Goal: Transaction & Acquisition: Purchase product/service

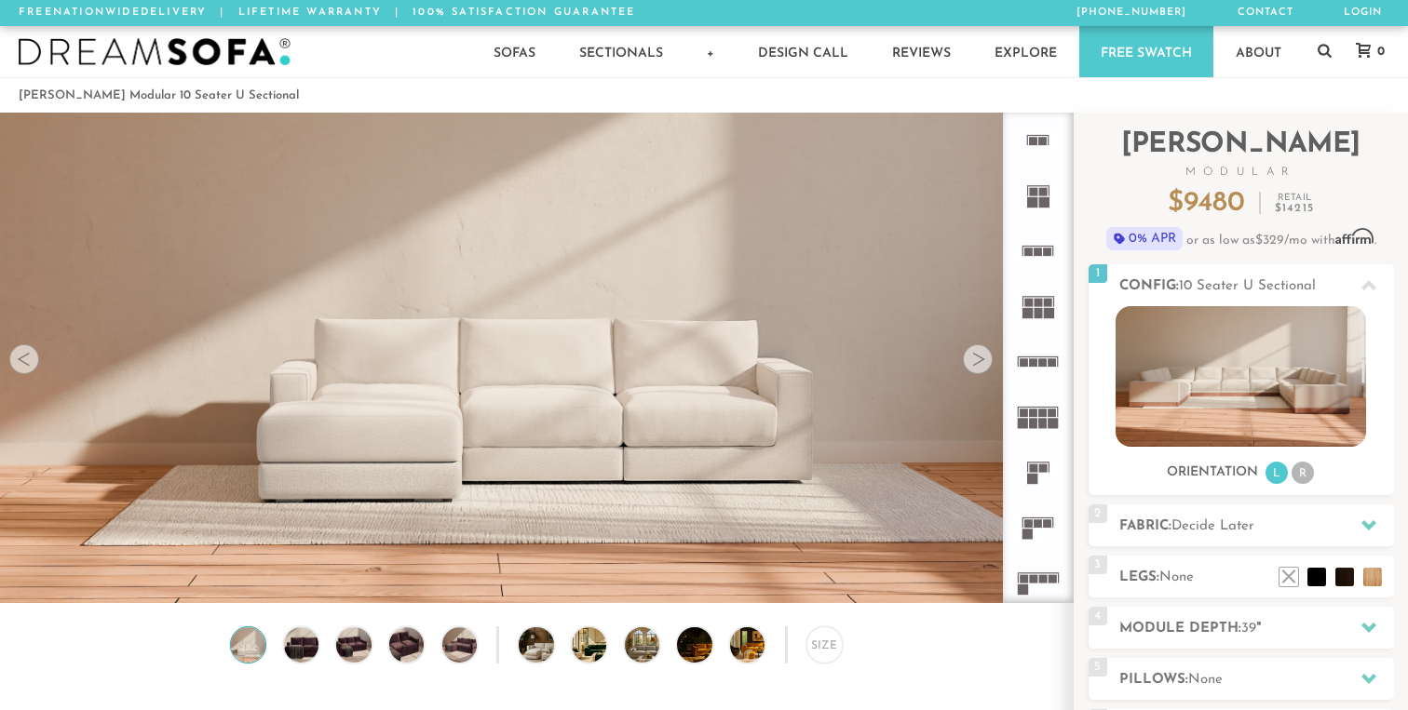
scroll to position [20683, 1408]
click at [977, 351] on div at bounding box center [978, 359] width 30 height 30
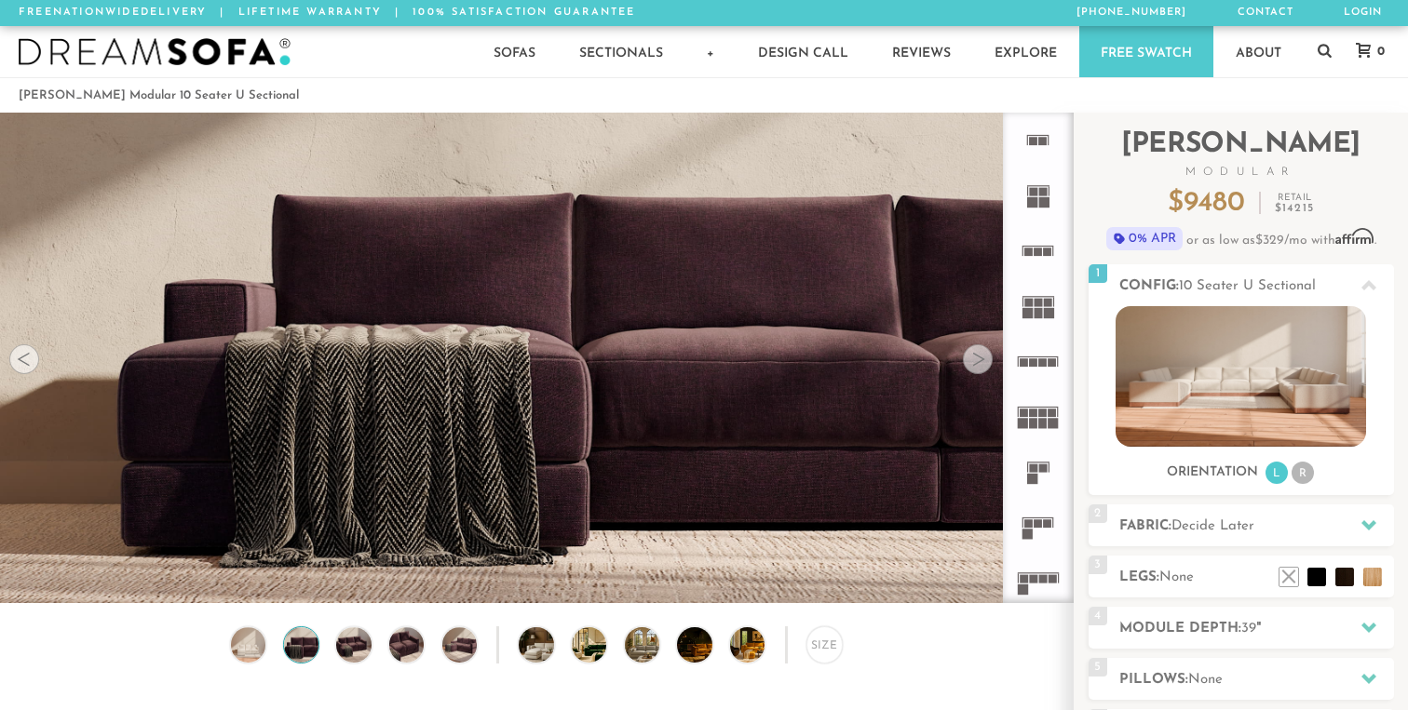
click at [977, 351] on div at bounding box center [978, 359] width 30 height 30
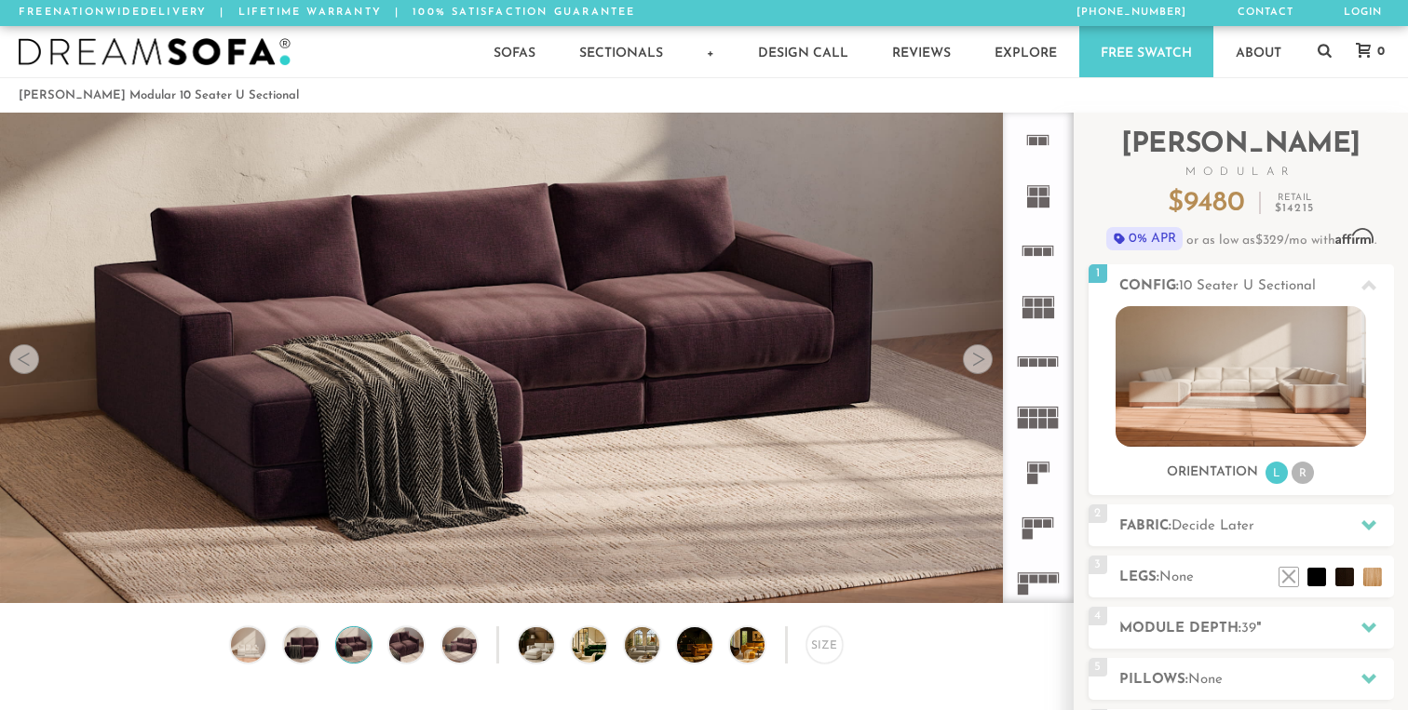
click at [977, 351] on div at bounding box center [978, 359] width 30 height 30
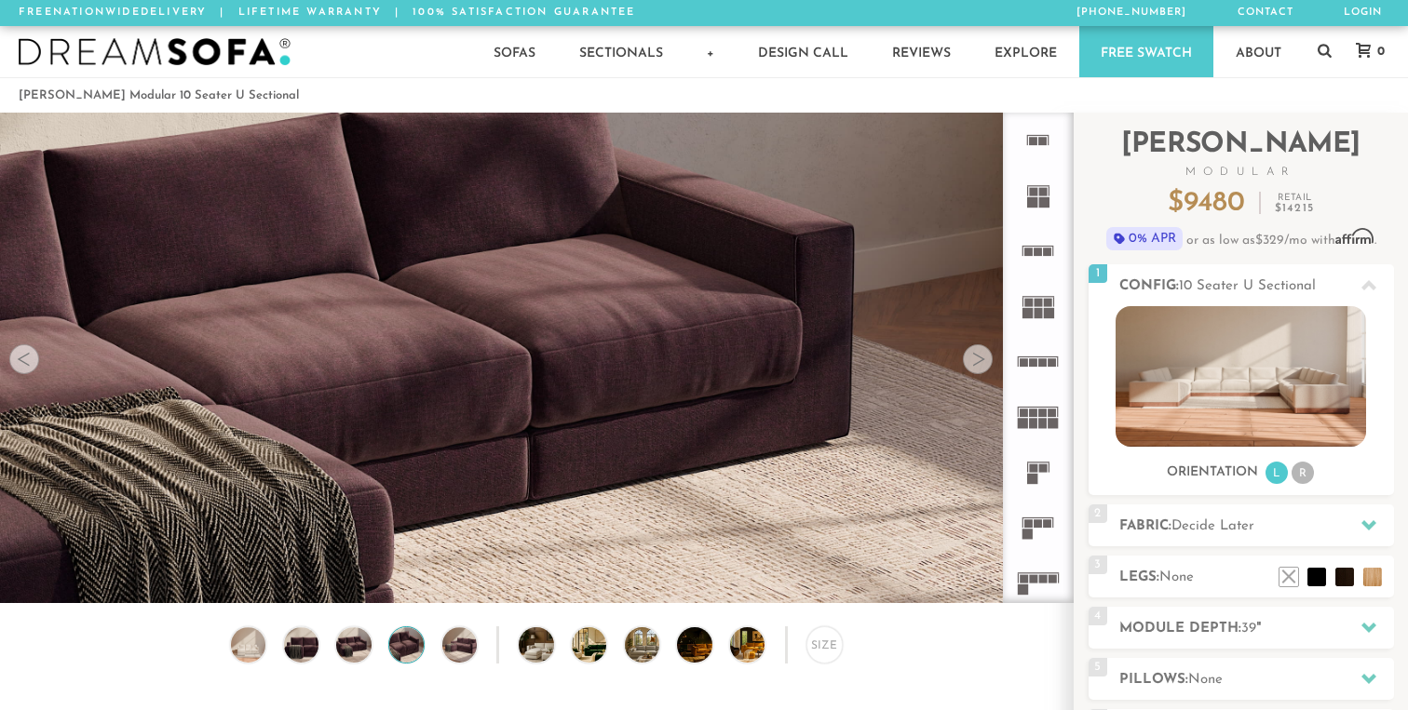
click at [977, 351] on div at bounding box center [978, 359] width 30 height 30
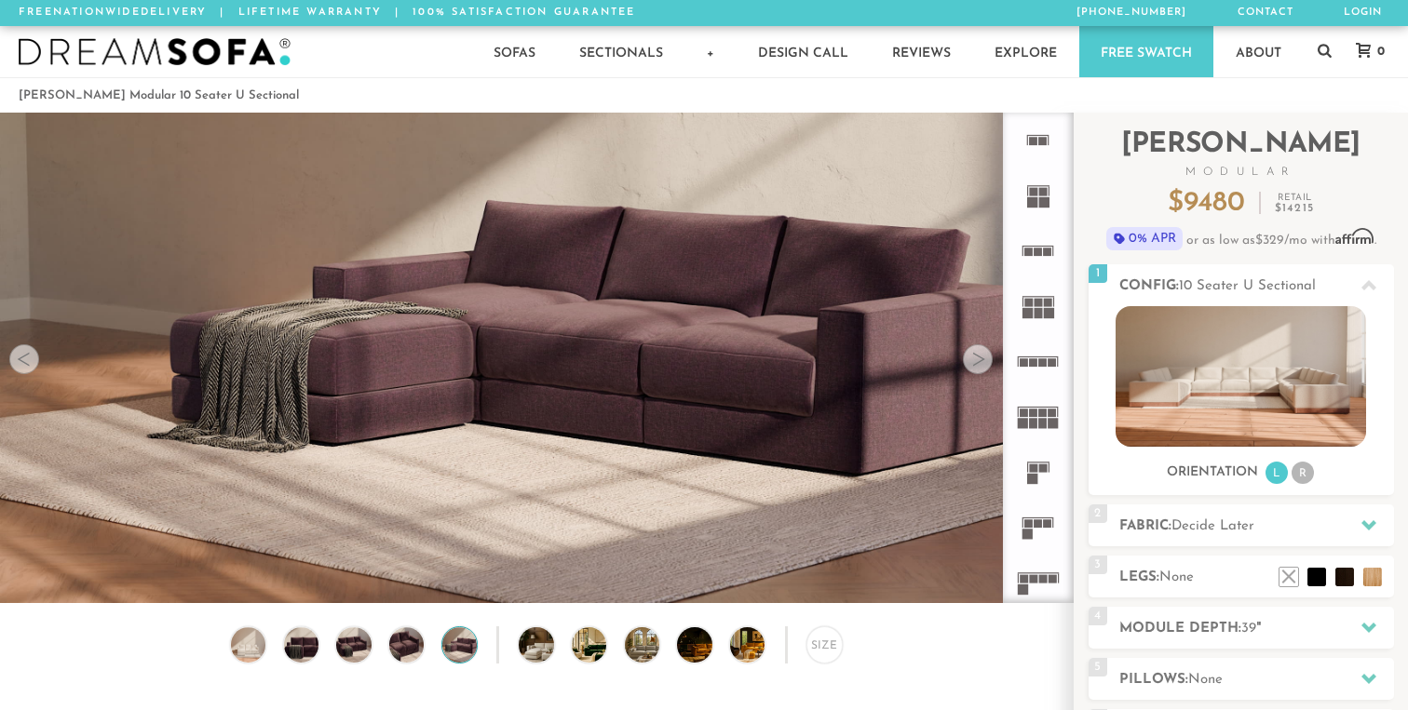
click at [977, 351] on div at bounding box center [978, 359] width 30 height 30
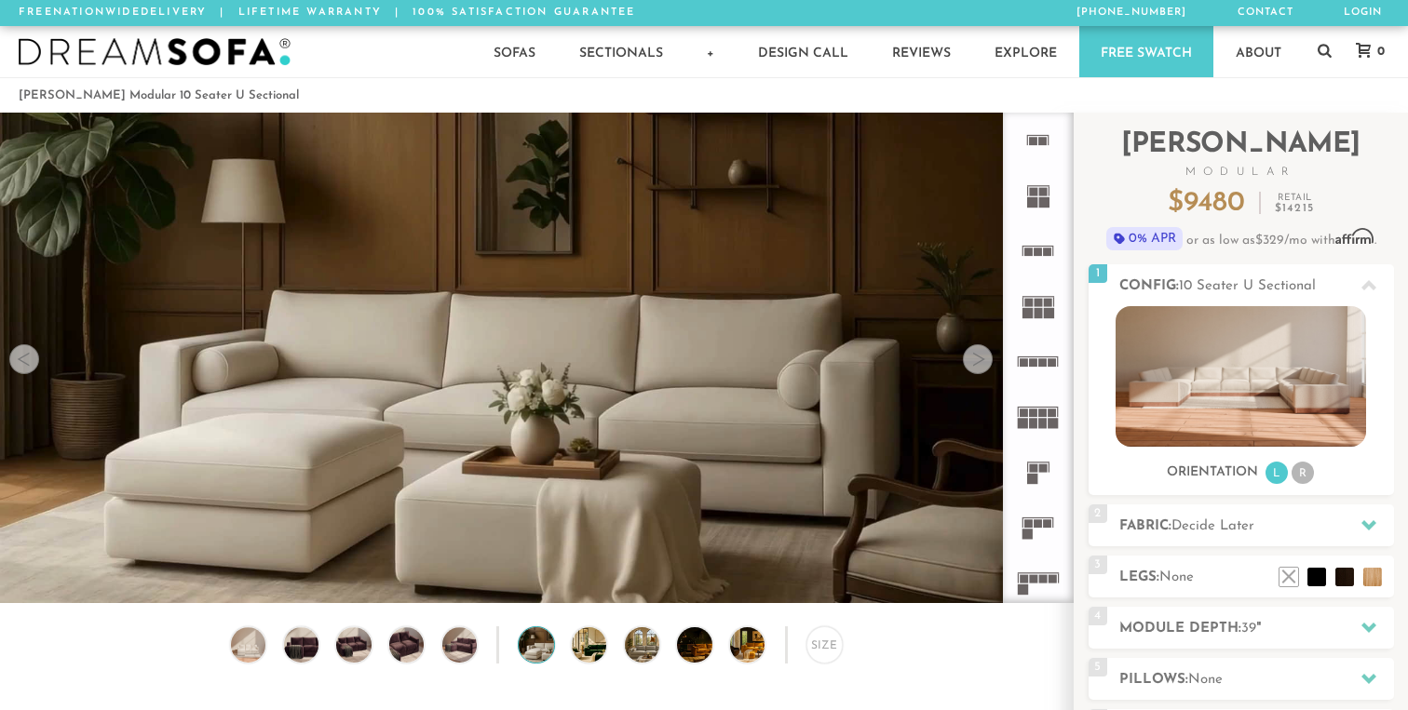
click at [977, 351] on div at bounding box center [978, 359] width 30 height 30
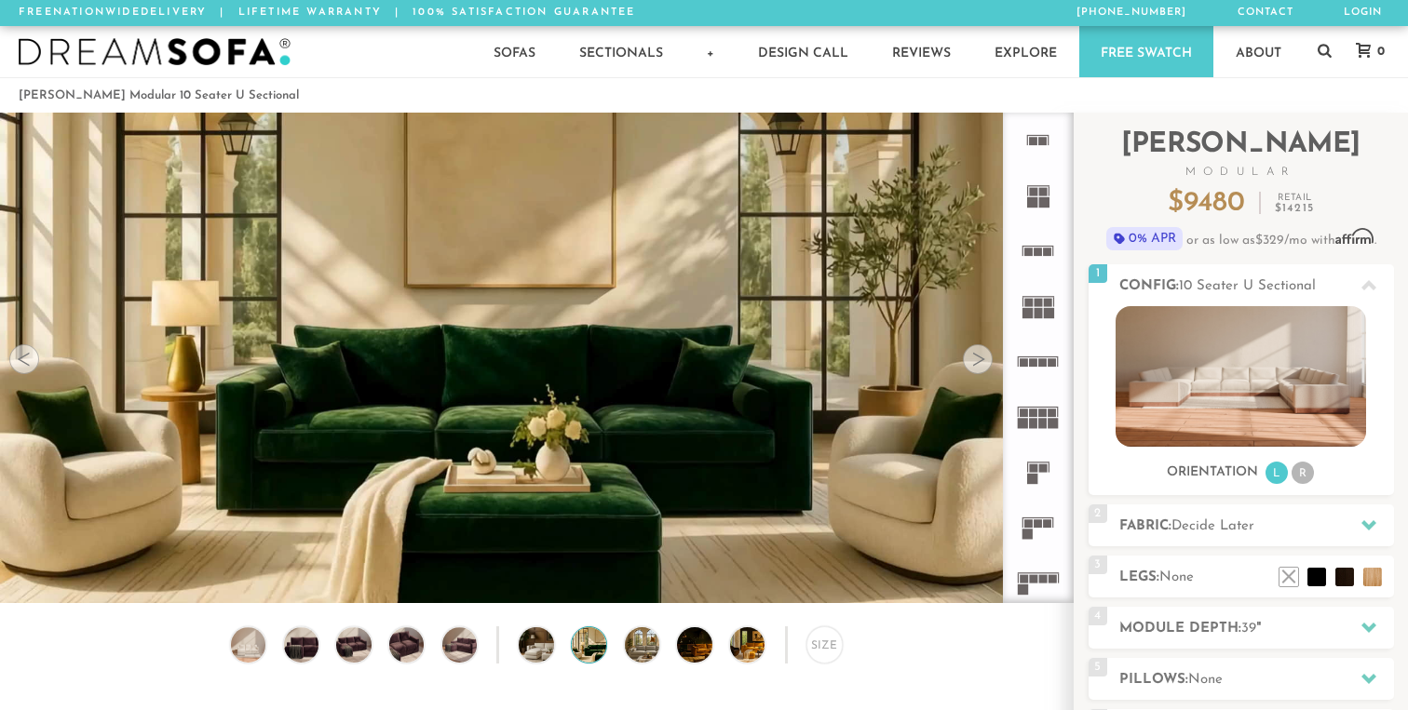
click at [977, 351] on div at bounding box center [978, 359] width 30 height 30
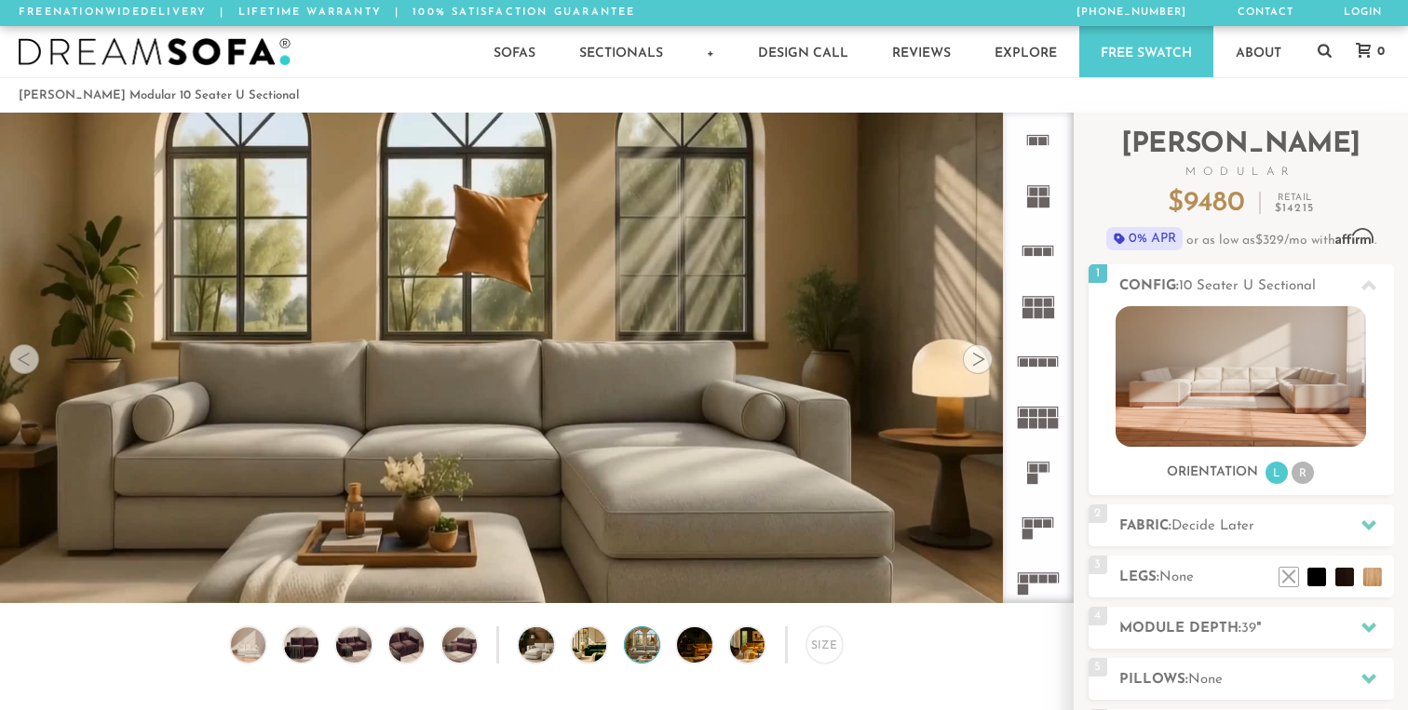
click at [977, 352] on div at bounding box center [978, 359] width 30 height 30
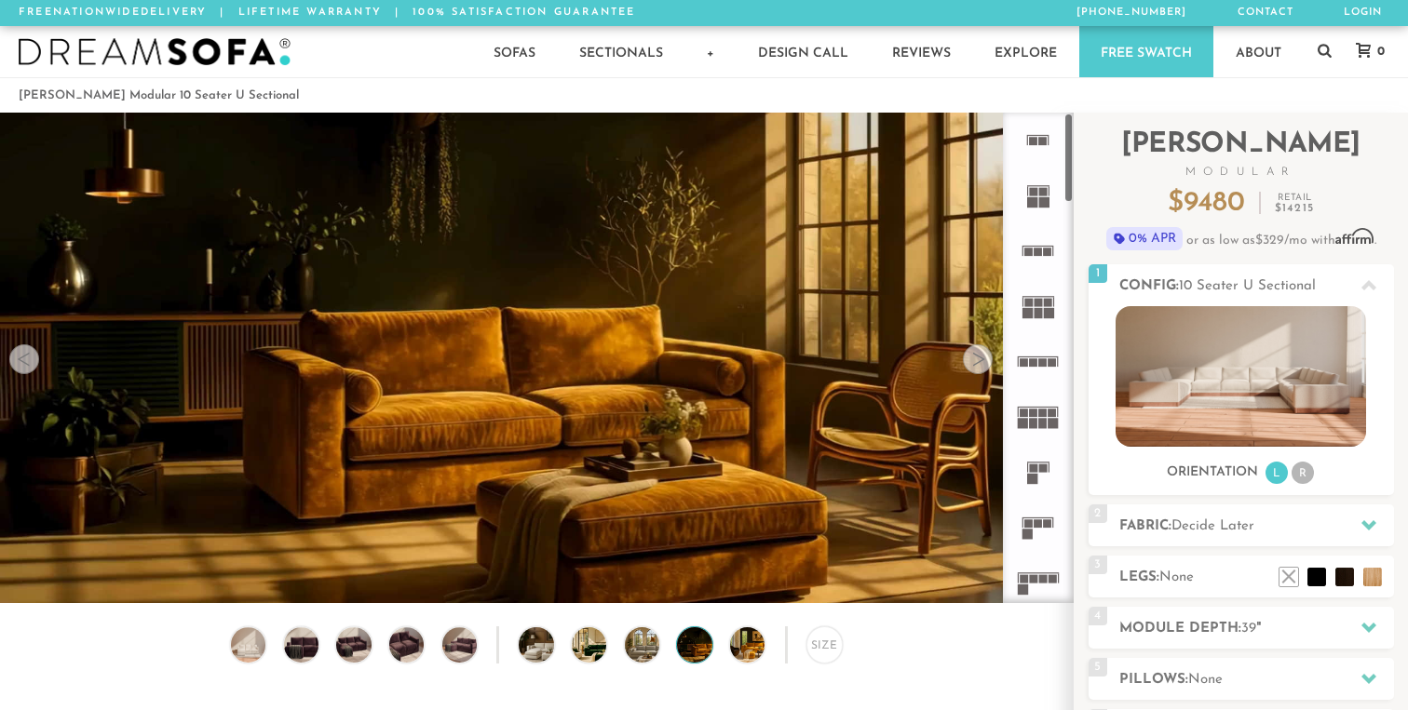
click at [1044, 200] on rect at bounding box center [1044, 202] width 10 height 10
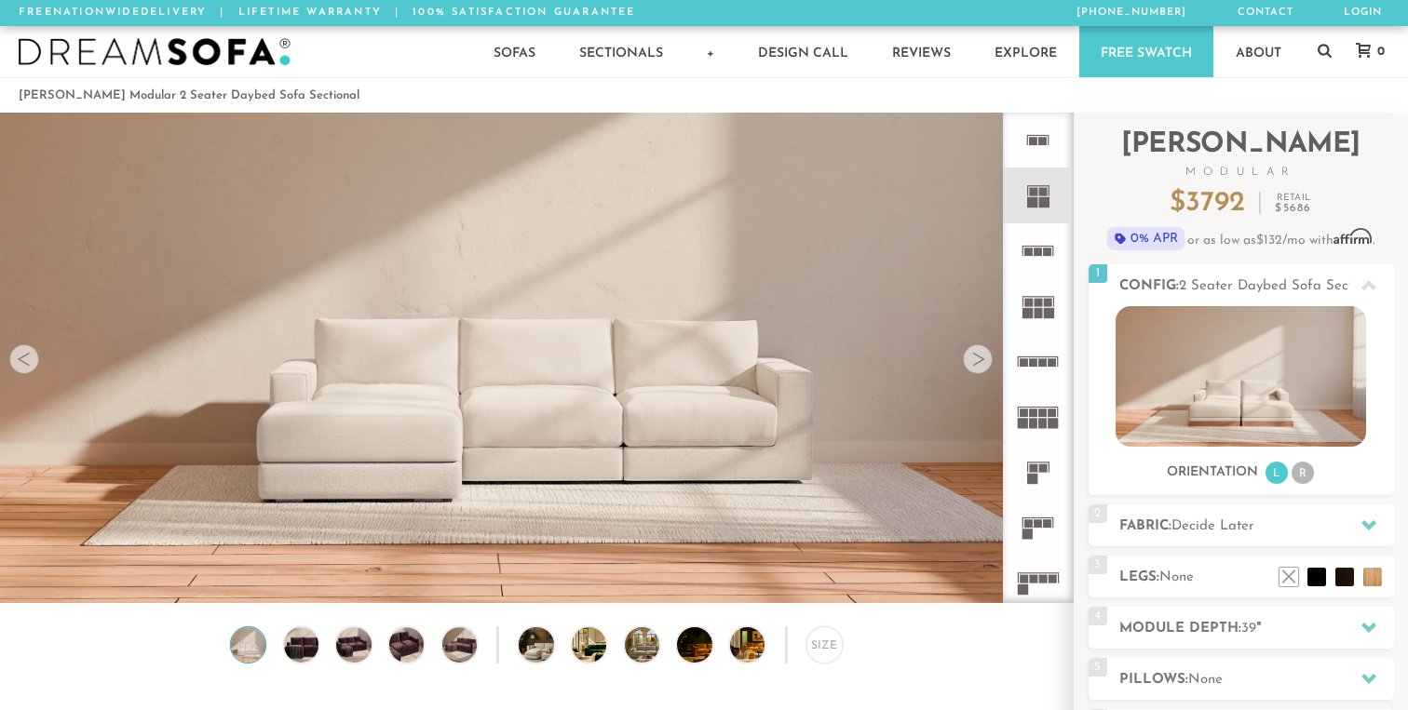
click at [1042, 322] on icon at bounding box center [1037, 305] width 55 height 55
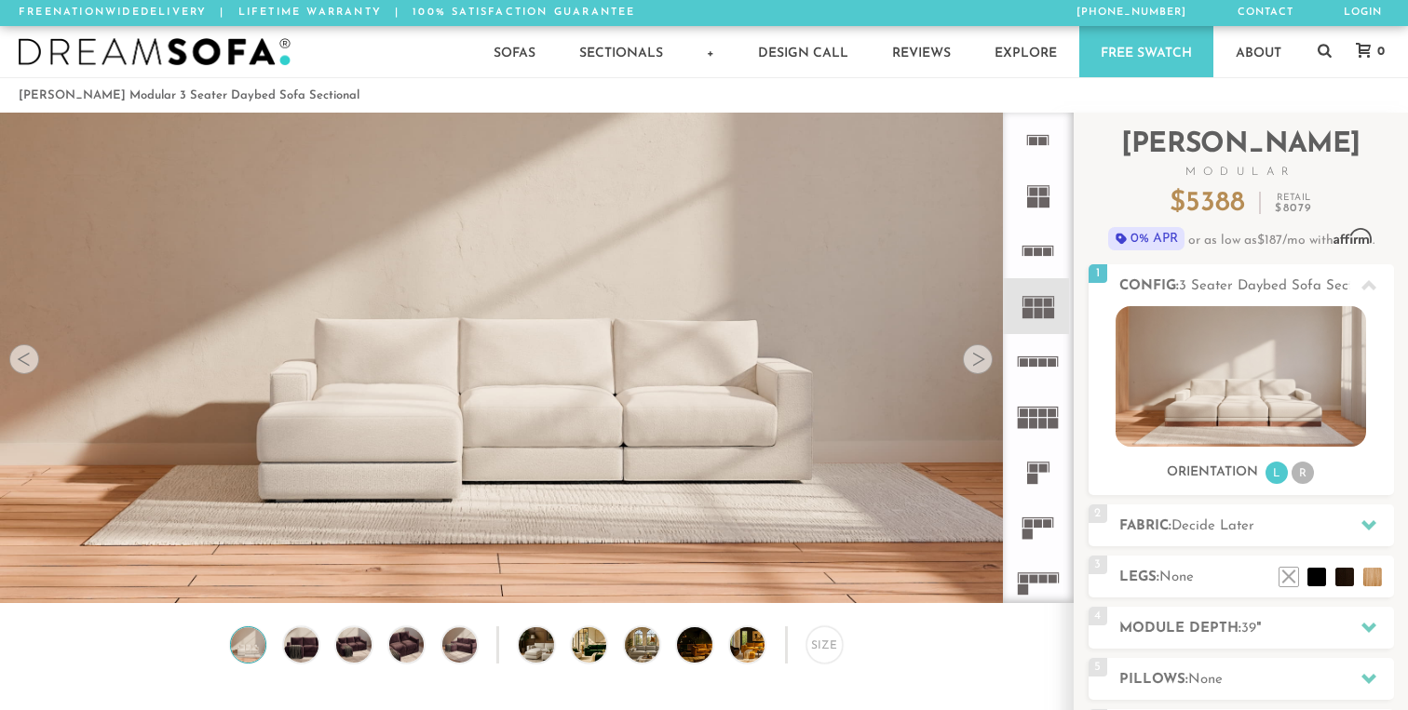
click at [1041, 369] on icon at bounding box center [1037, 361] width 55 height 55
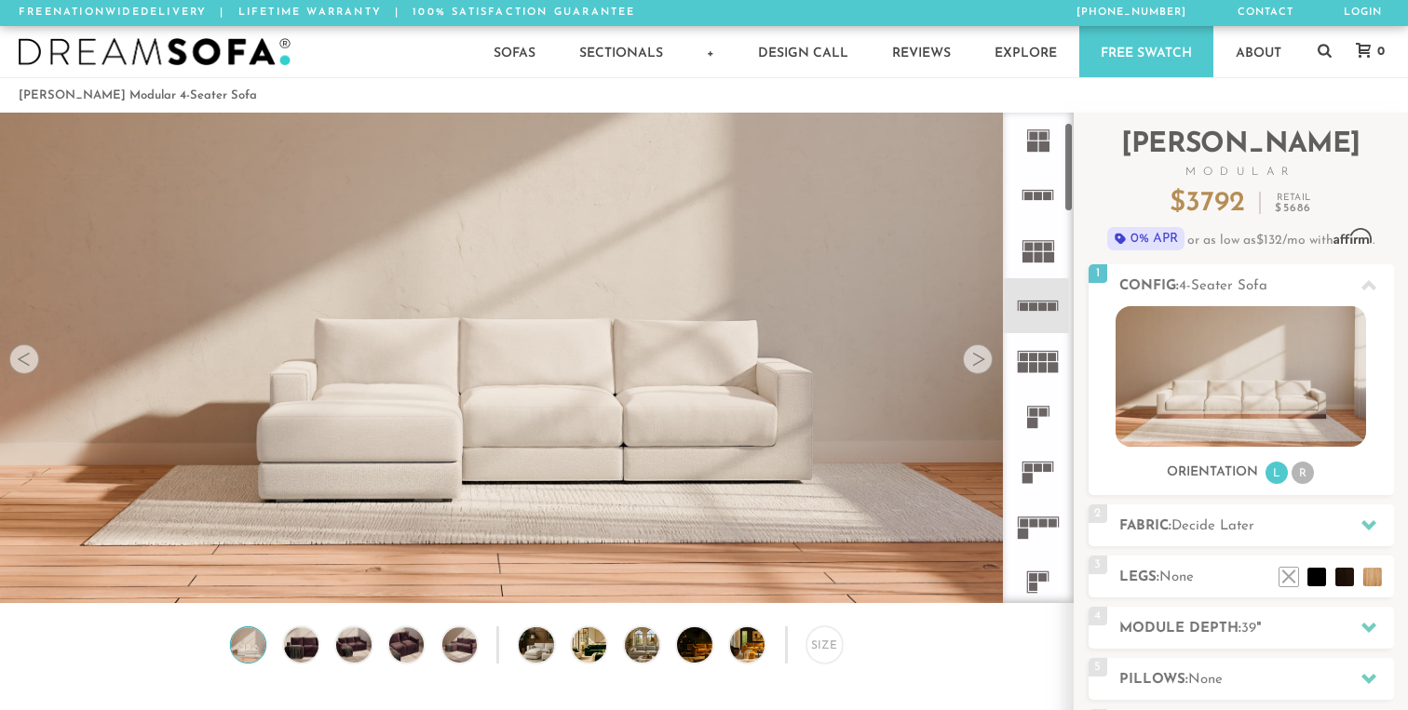
scroll to position [59, 0]
click at [1040, 420] on icon at bounding box center [1037, 412] width 55 height 55
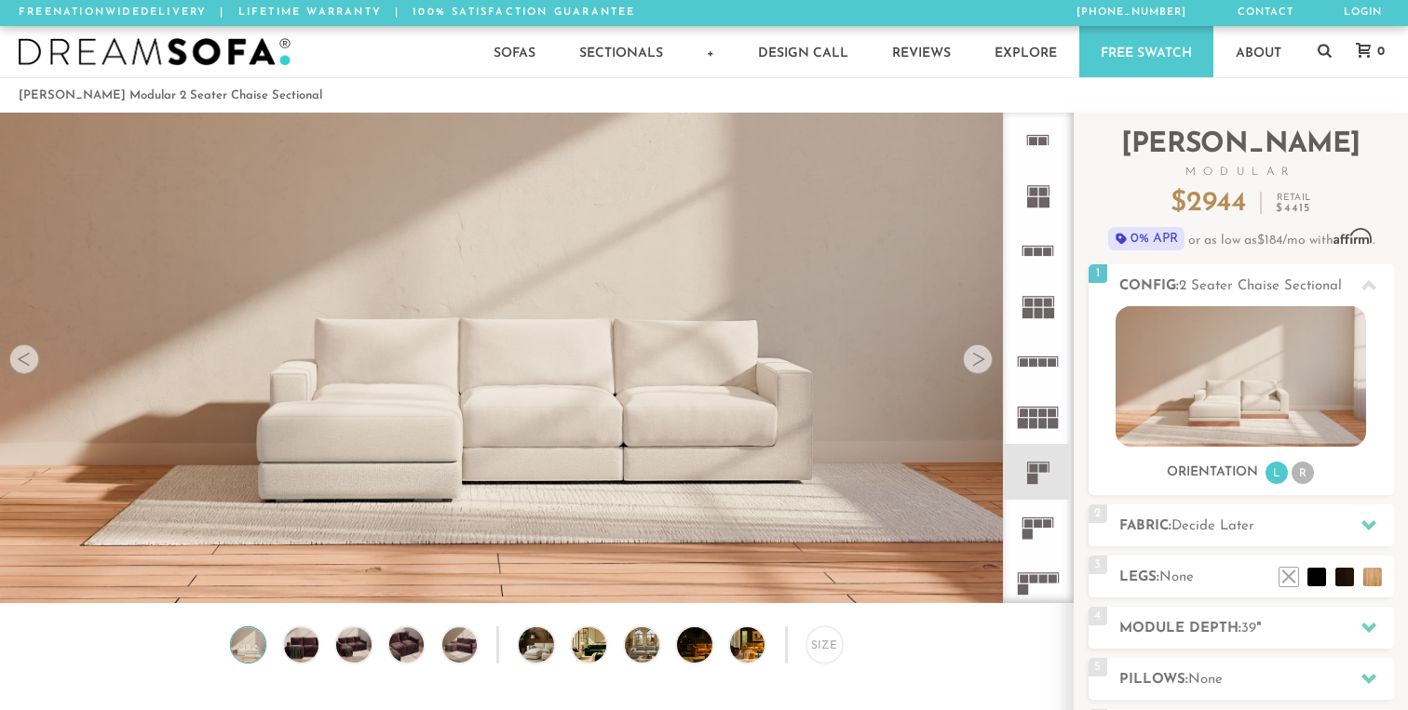
scroll to position [7, 0]
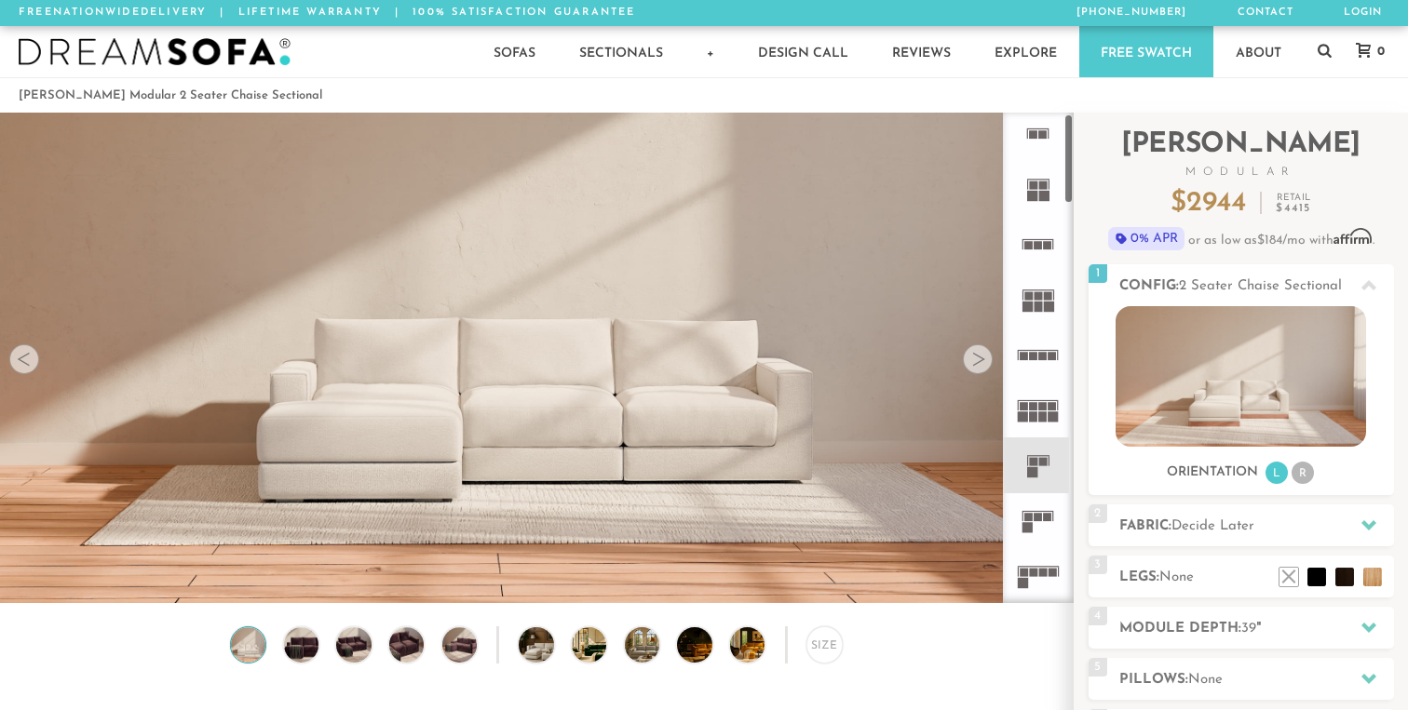
click at [1038, 245] on rect at bounding box center [1038, 245] width 8 height 8
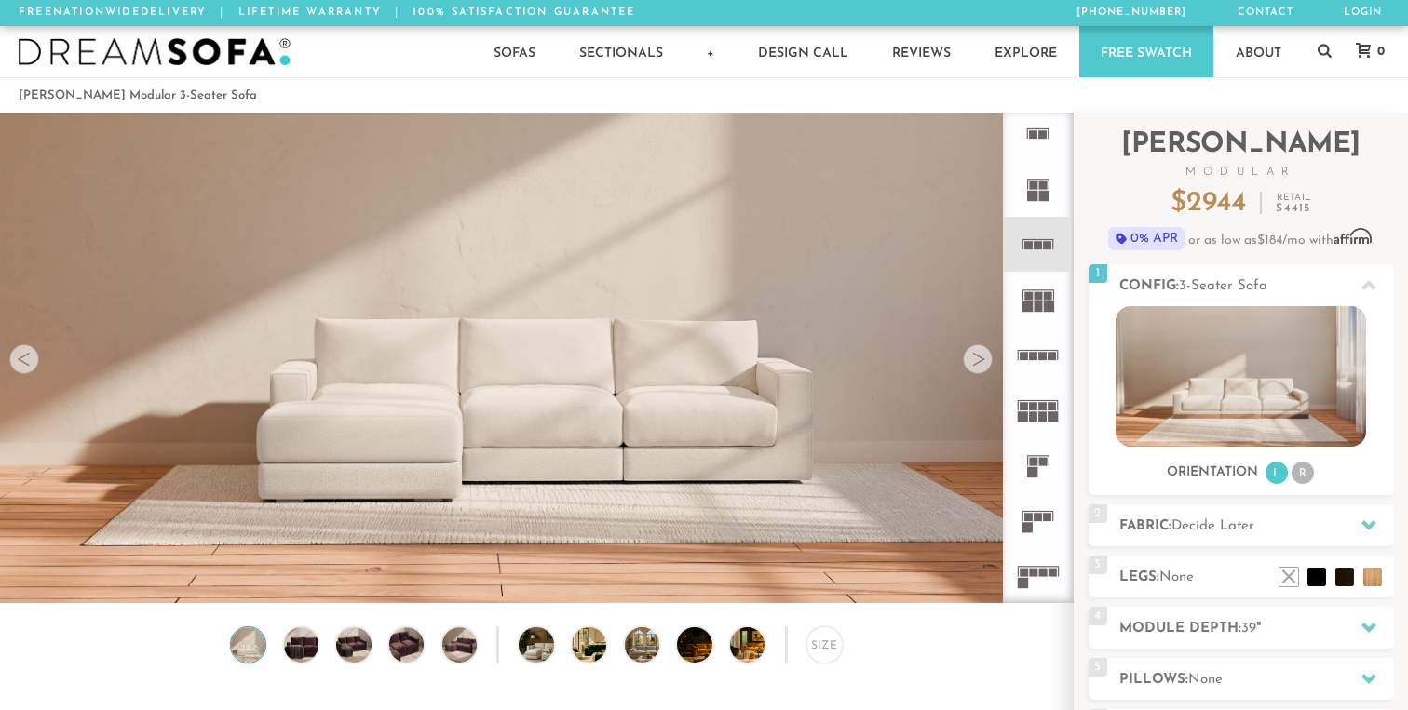
scroll to position [11, 0]
click at [1043, 136] on icon at bounding box center [1037, 128] width 55 height 55
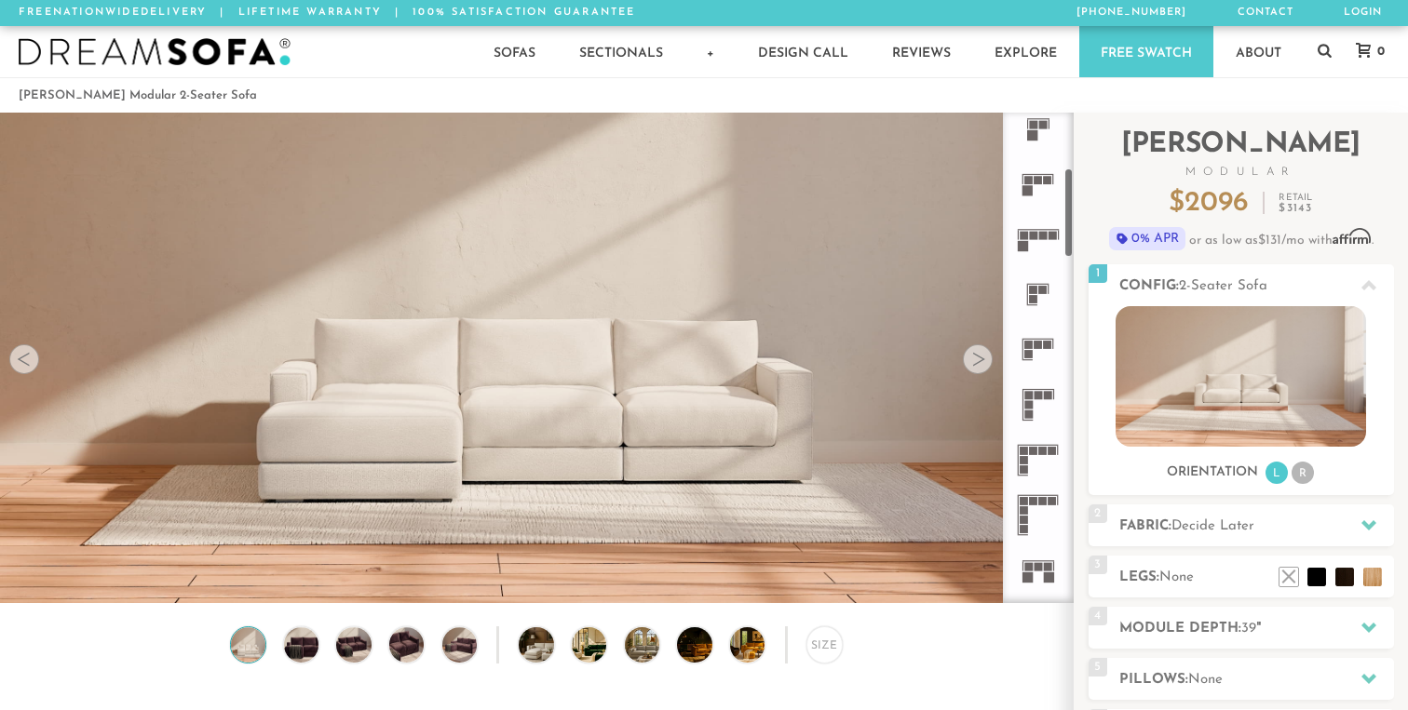
scroll to position [348, 0]
click at [1042, 355] on icon at bounding box center [1037, 344] width 55 height 55
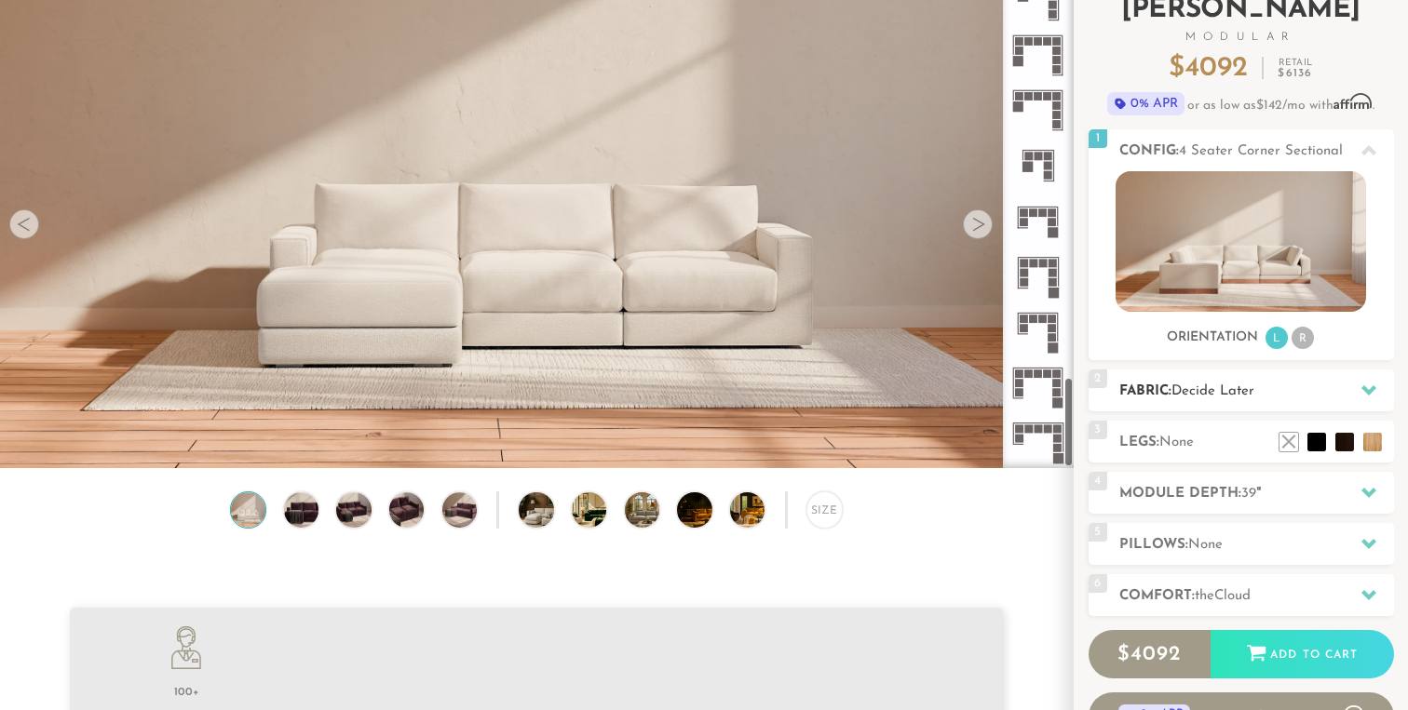
scroll to position [139, 0]
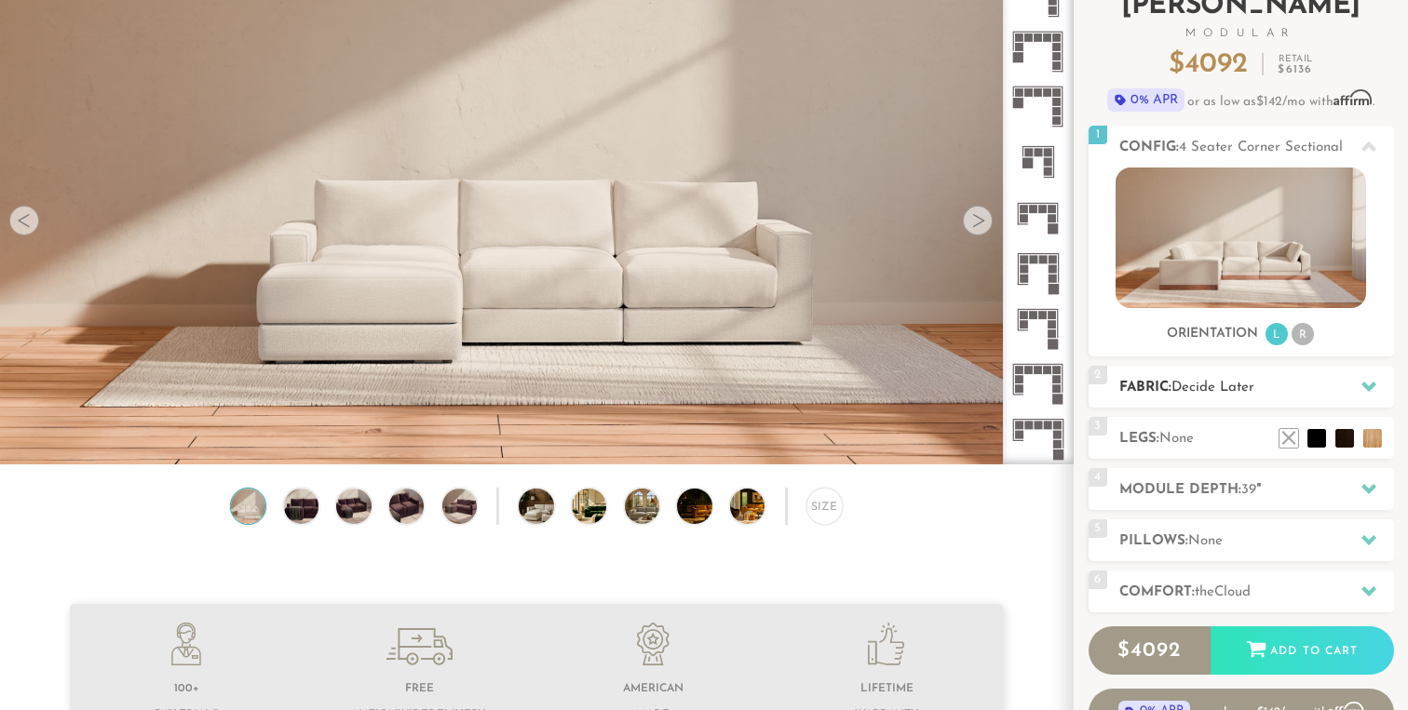
click at [1244, 392] on span "Decide Later" at bounding box center [1212, 388] width 83 height 14
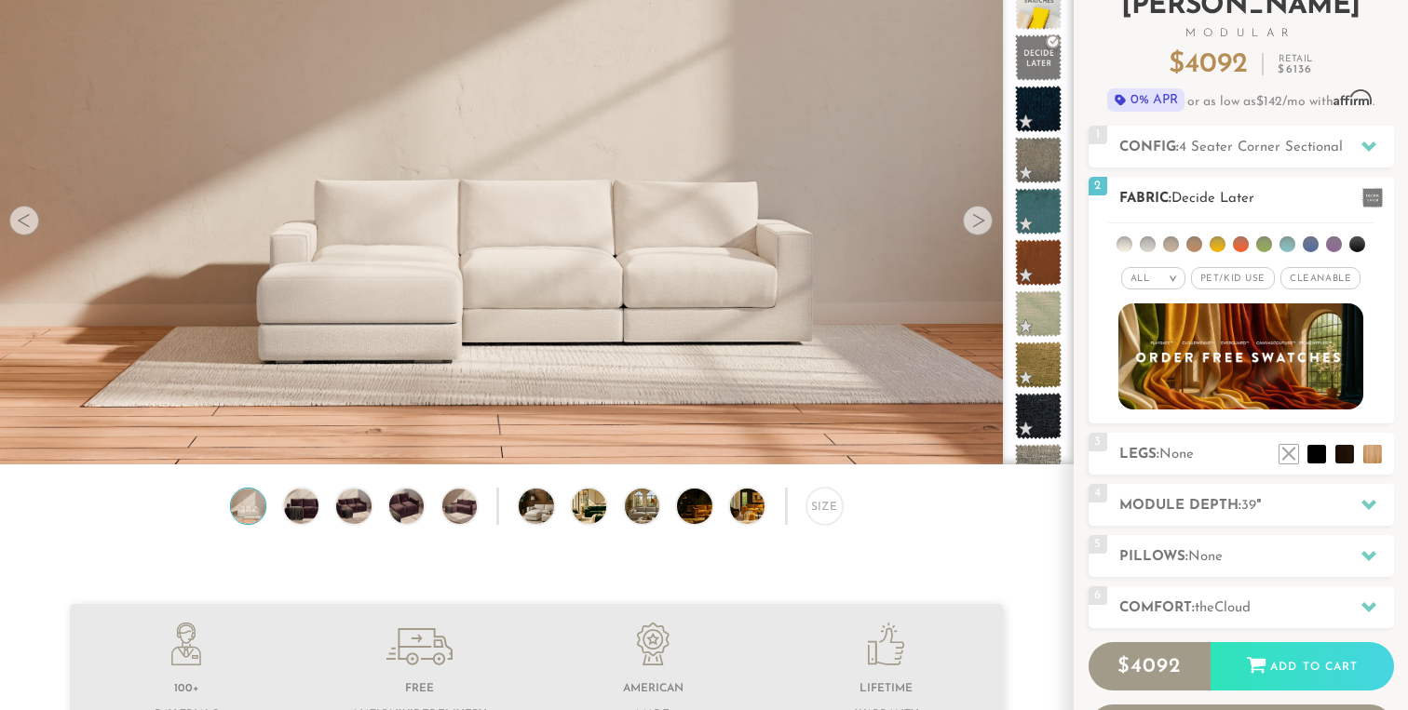
click at [1266, 243] on li at bounding box center [1264, 244] width 16 height 16
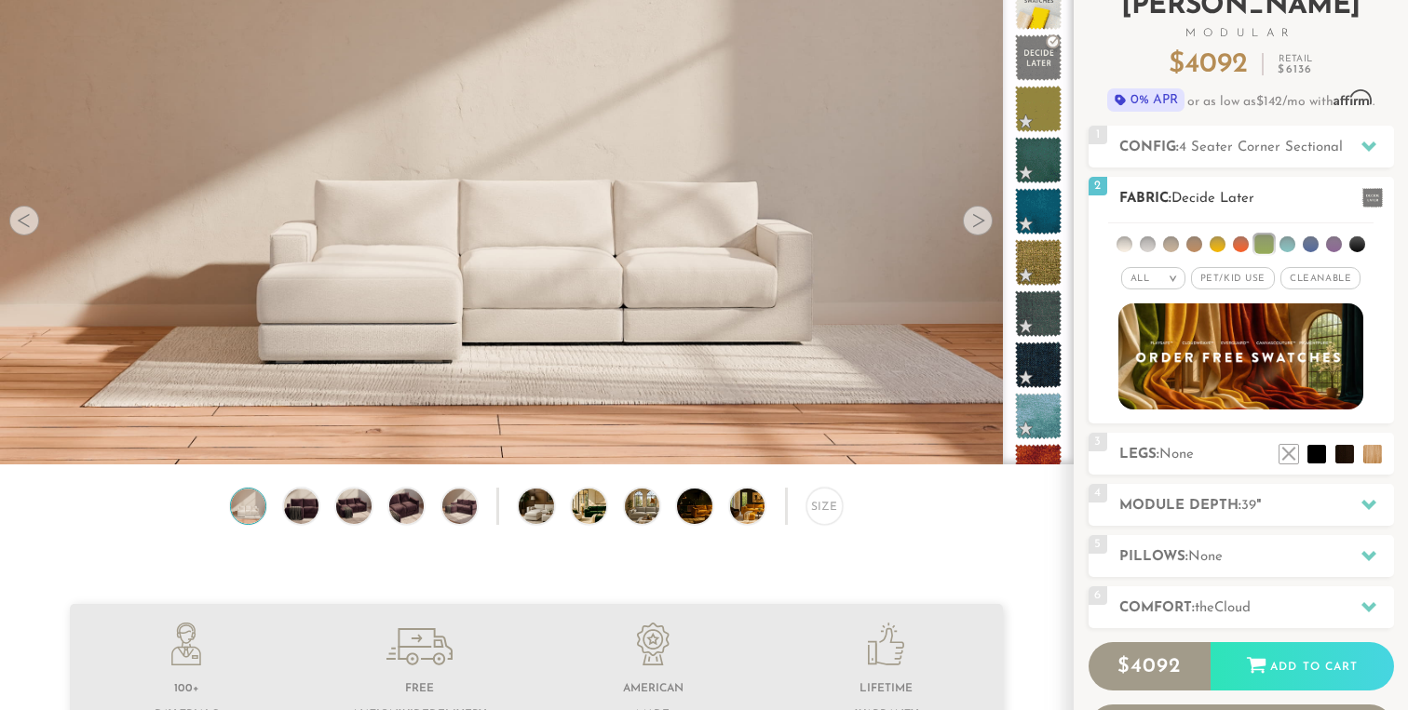
click at [1323, 247] on ul at bounding box center [1240, 240] width 265 height 34
click at [1163, 282] on div "All >" at bounding box center [1153, 278] width 64 height 22
click at [1101, 337] on div at bounding box center [1240, 356] width 305 height 106
click at [1123, 470] on div "3 Legs: None $0 $199 Nailheads:" at bounding box center [1240, 454] width 305 height 42
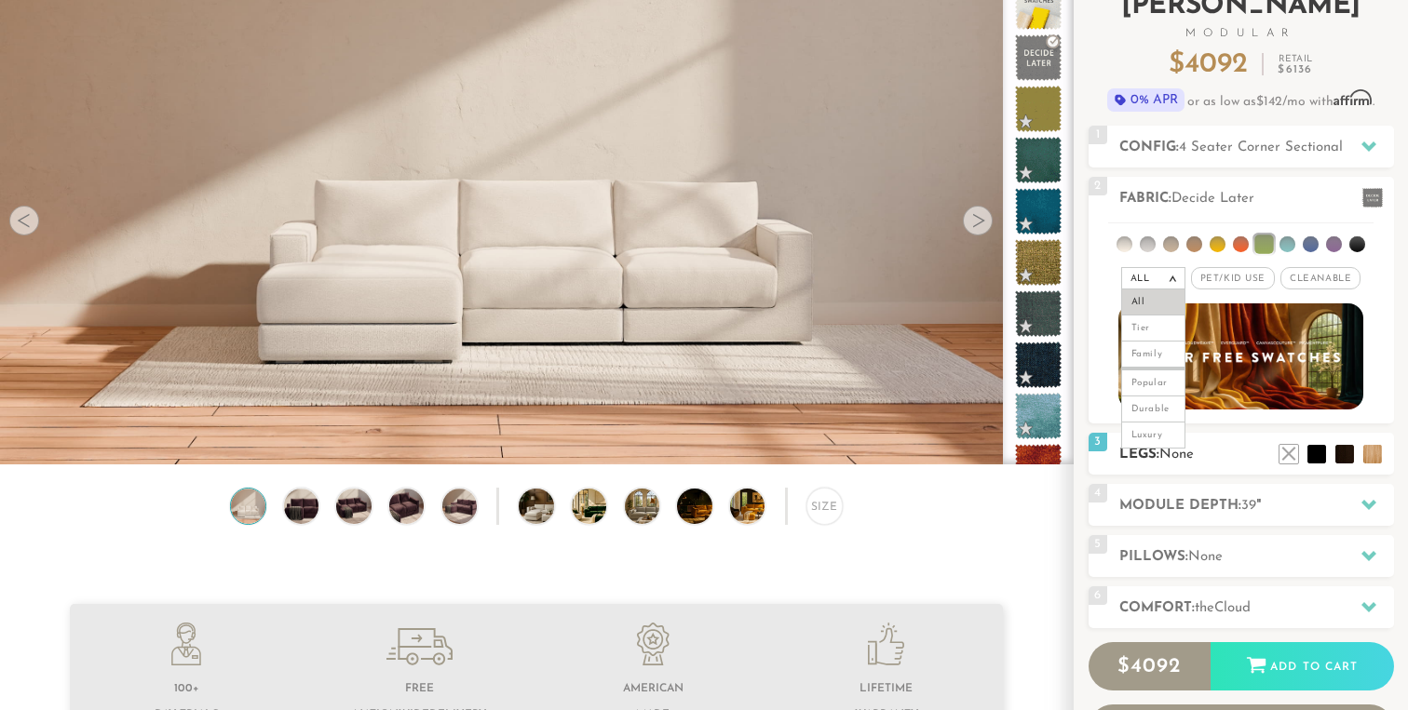
click at [1253, 458] on h2 "Legs: None" at bounding box center [1256, 454] width 275 height 21
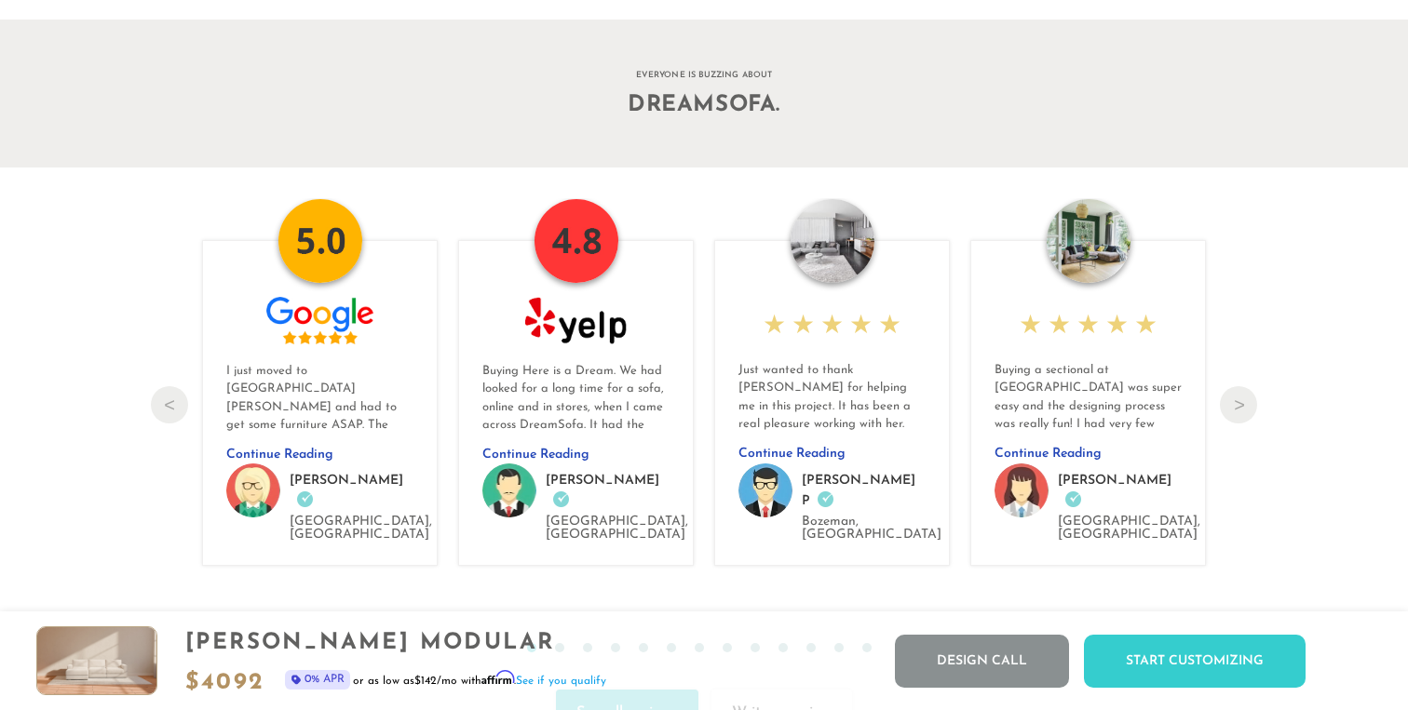
scroll to position [20056, 0]
